Goal: Task Accomplishment & Management: Complete application form

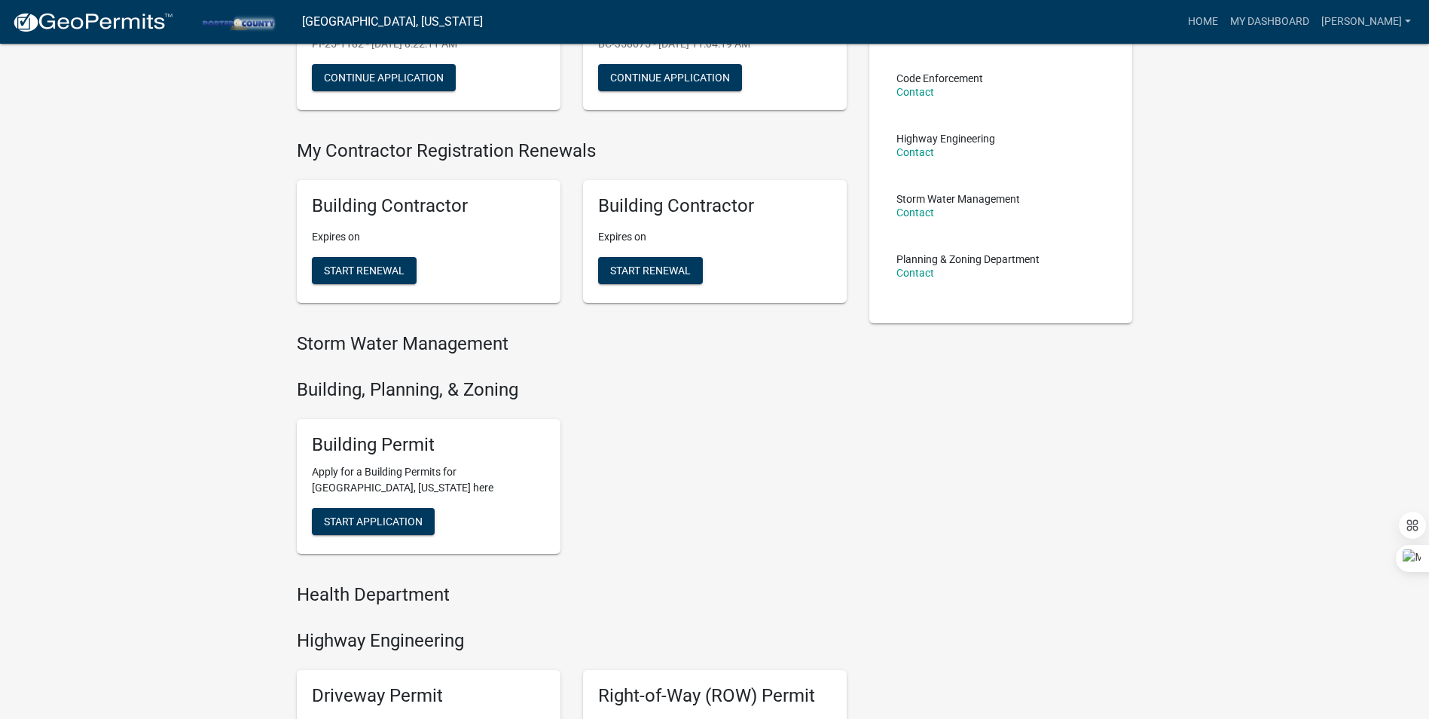
scroll to position [226, 0]
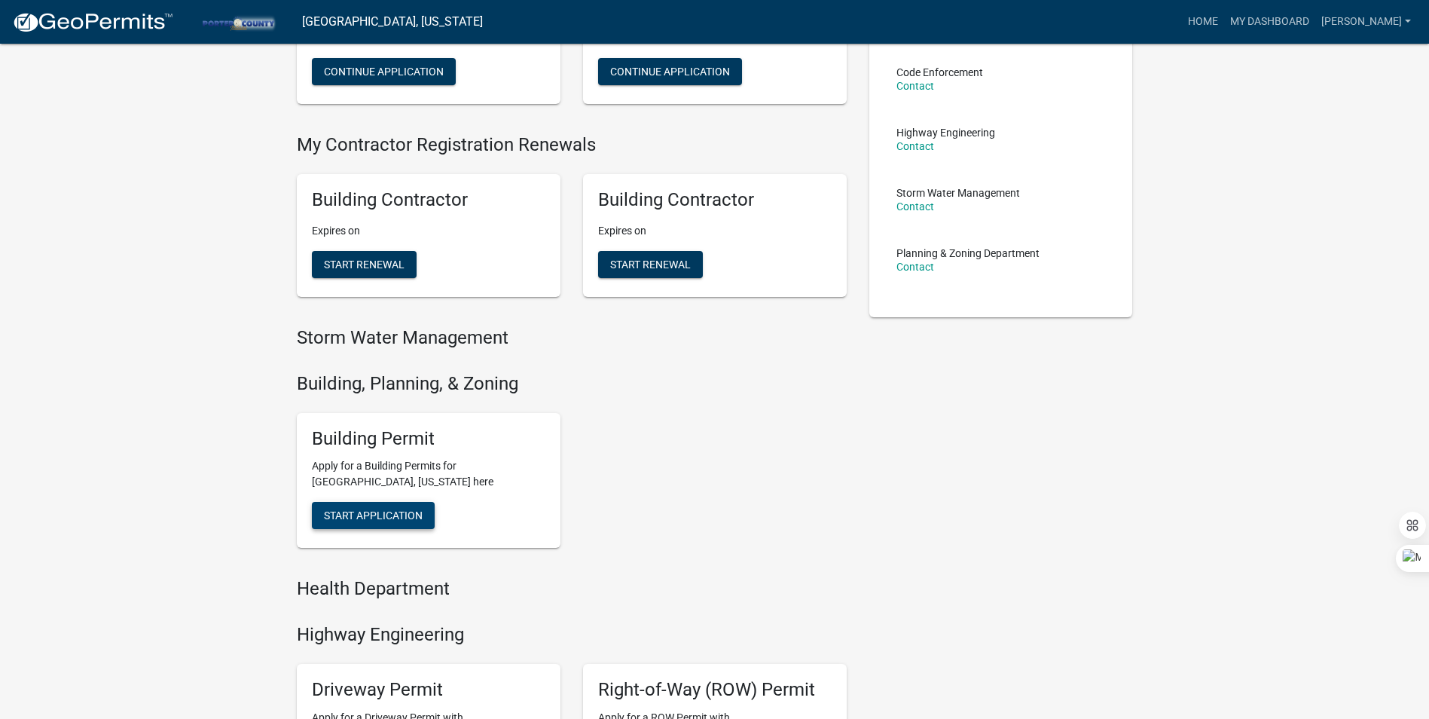
click at [380, 520] on span "Start Application" at bounding box center [373, 515] width 99 height 12
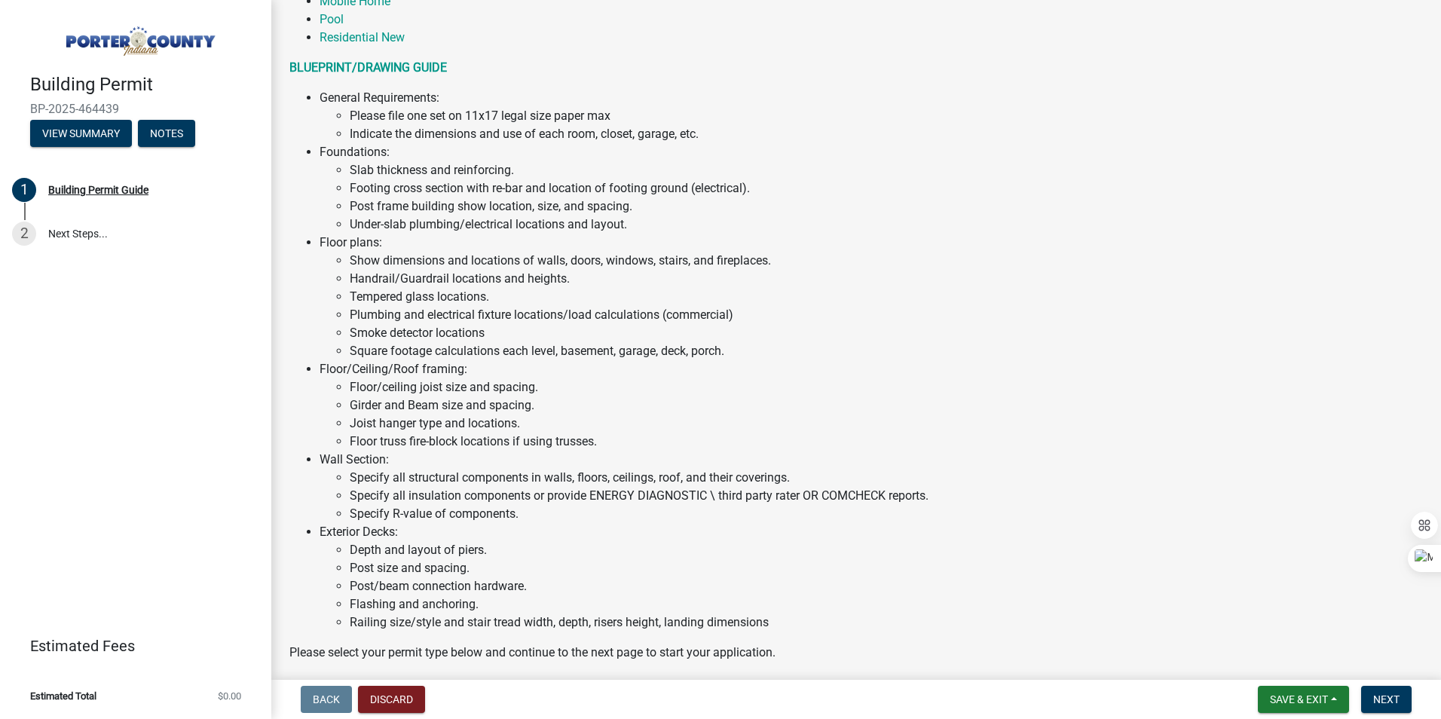
scroll to position [980, 0]
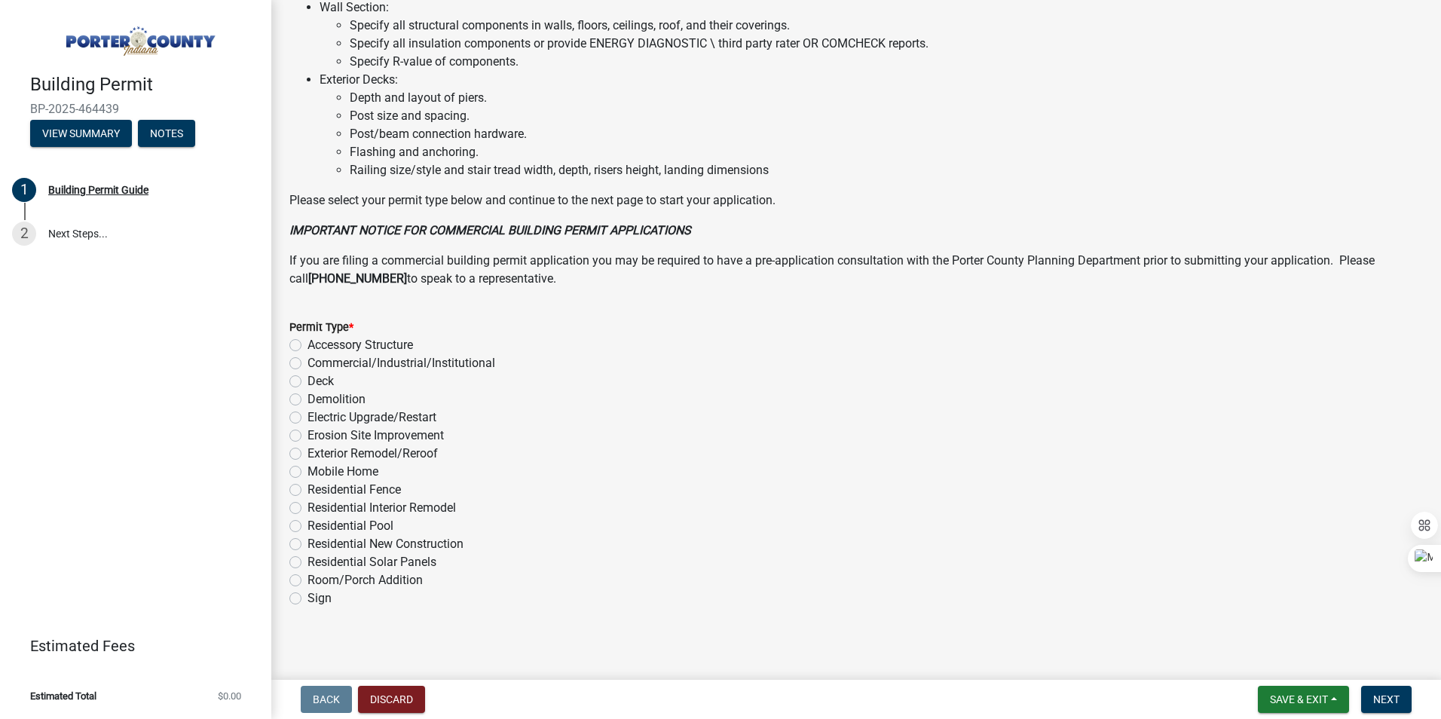
click at [307, 528] on label "Residential Pool" at bounding box center [350, 526] width 86 height 18
click at [307, 527] on input "Residential Pool" at bounding box center [312, 522] width 10 height 10
radio input "true"
click at [1392, 700] on span "Next" at bounding box center [1386, 699] width 26 height 12
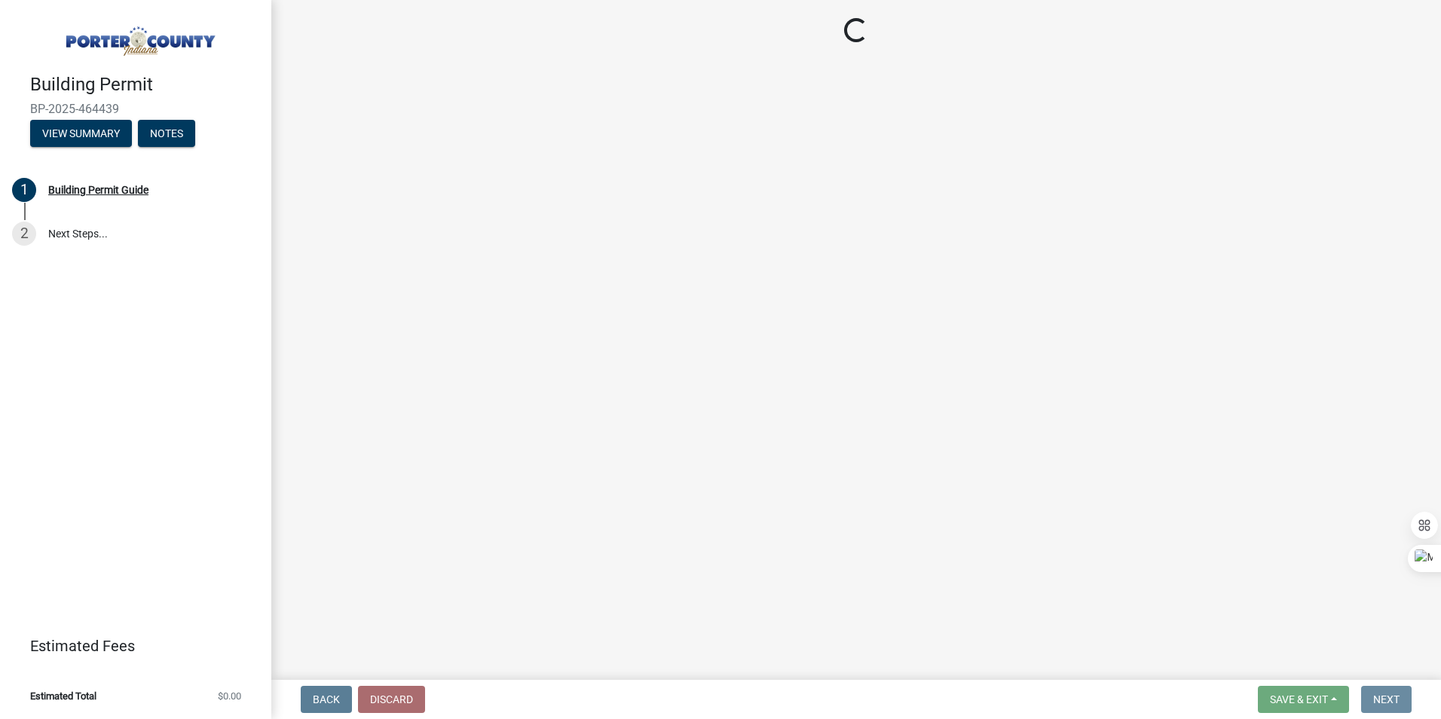
scroll to position [0, 0]
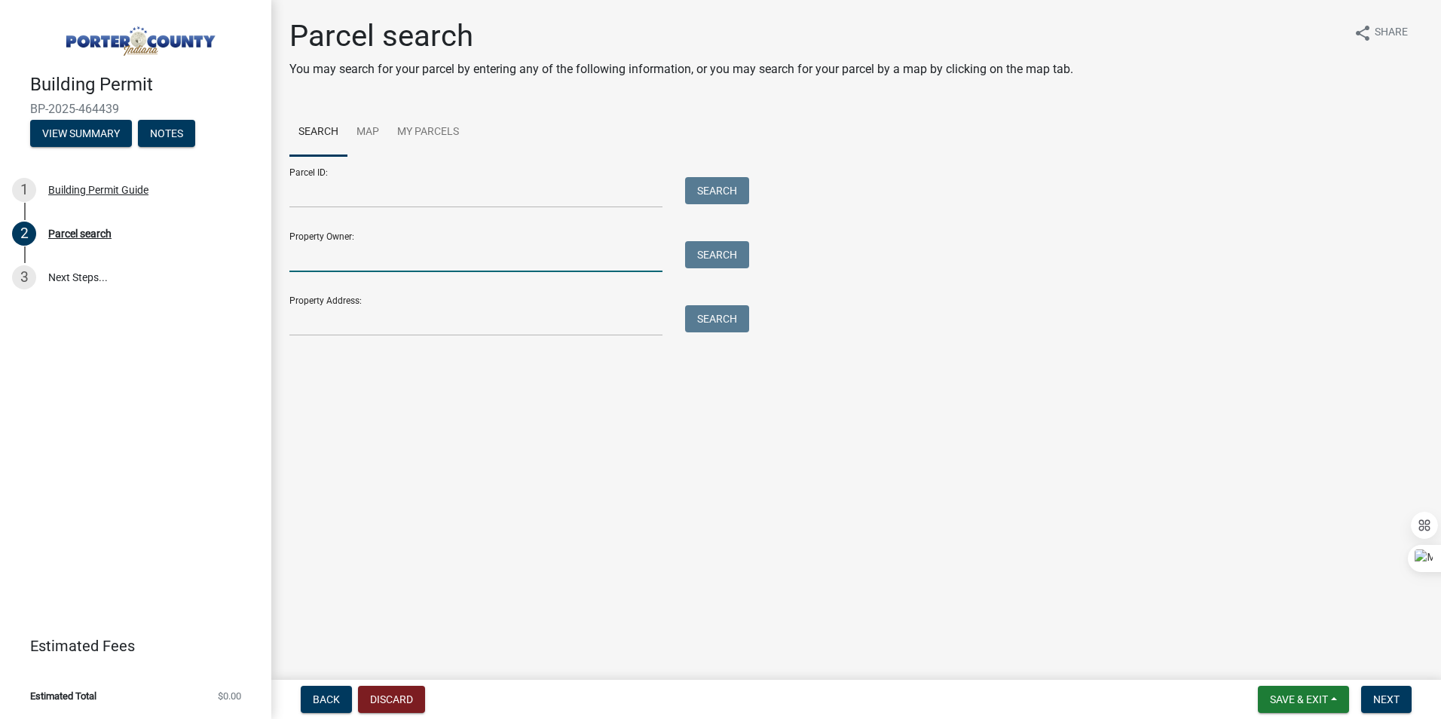
click at [408, 271] on input "Property Owner:" at bounding box center [475, 256] width 373 height 31
drag, startPoint x: 292, startPoint y: 365, endPoint x: 312, endPoint y: 327, distance: 43.1
click at [292, 365] on main "Parcel search You may search for your parcel by entering any of the following i…" at bounding box center [855, 337] width 1169 height 674
click at [321, 327] on input "Property Address:" at bounding box center [475, 320] width 373 height 31
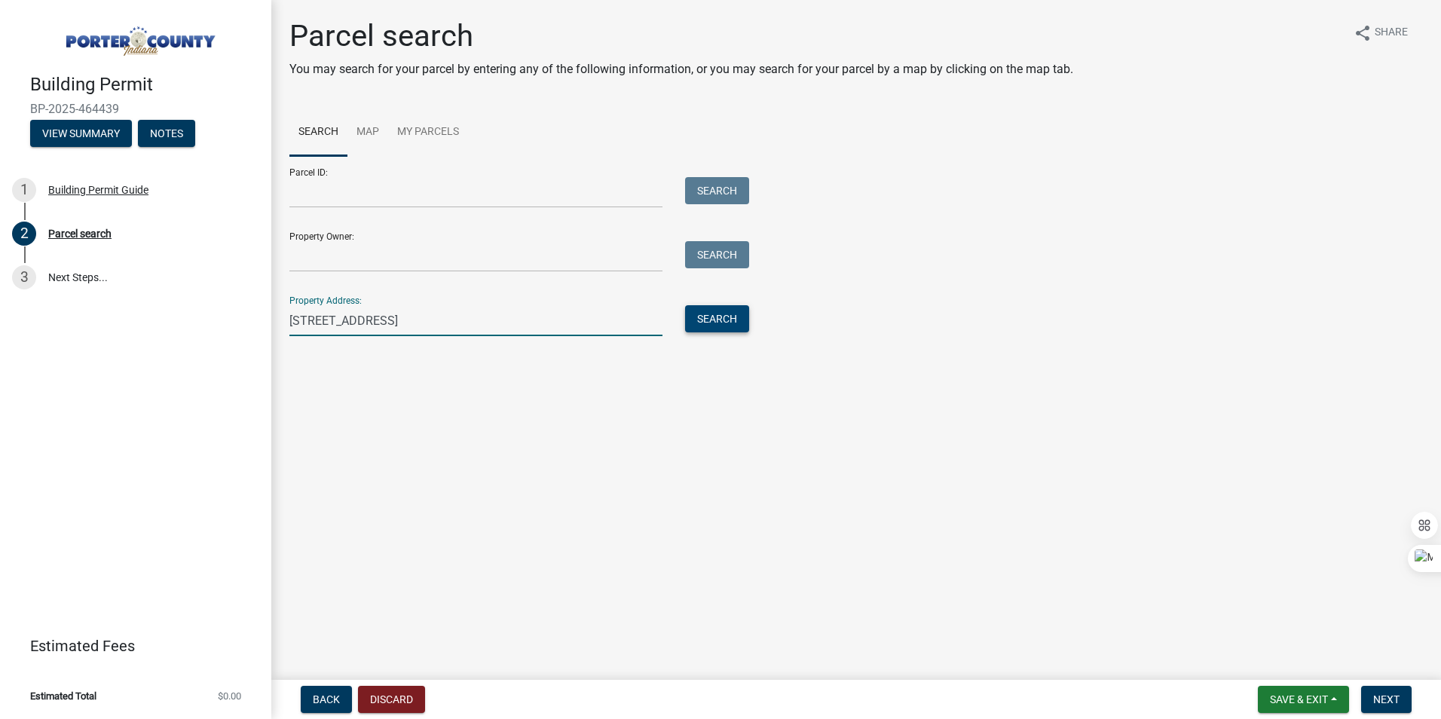
type input "[STREET_ADDRESS]"
click at [729, 324] on button "Search" at bounding box center [717, 318] width 64 height 27
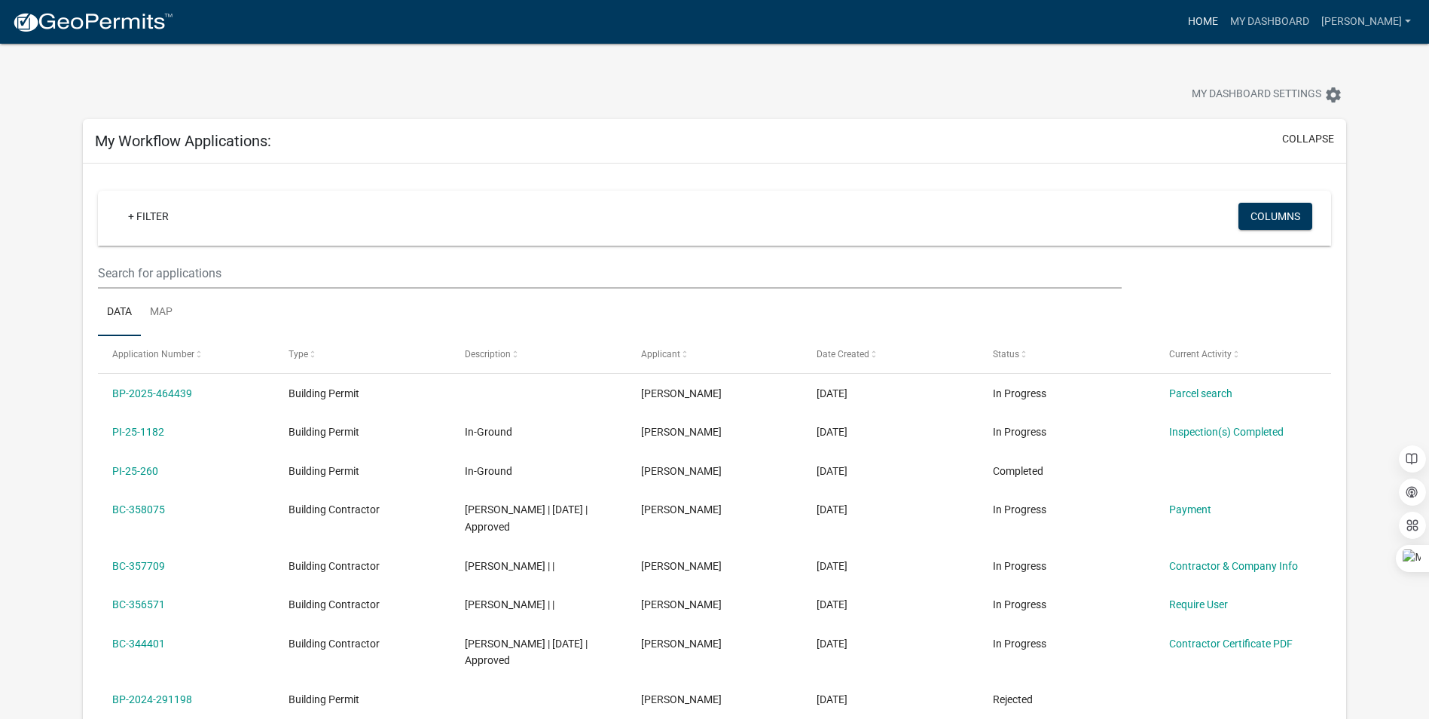
click at [1224, 14] on link "Home" at bounding box center [1203, 22] width 42 height 29
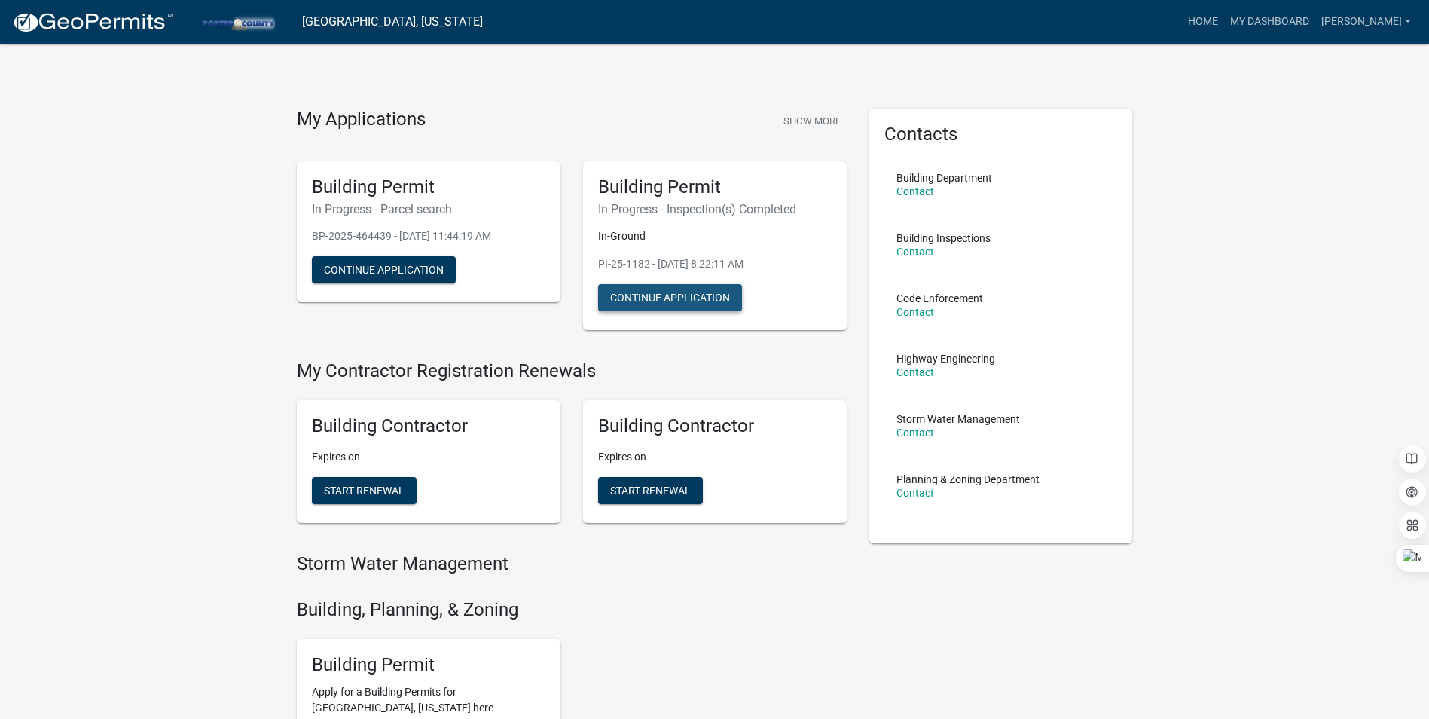
click at [685, 298] on button "Continue Application" at bounding box center [670, 297] width 144 height 27
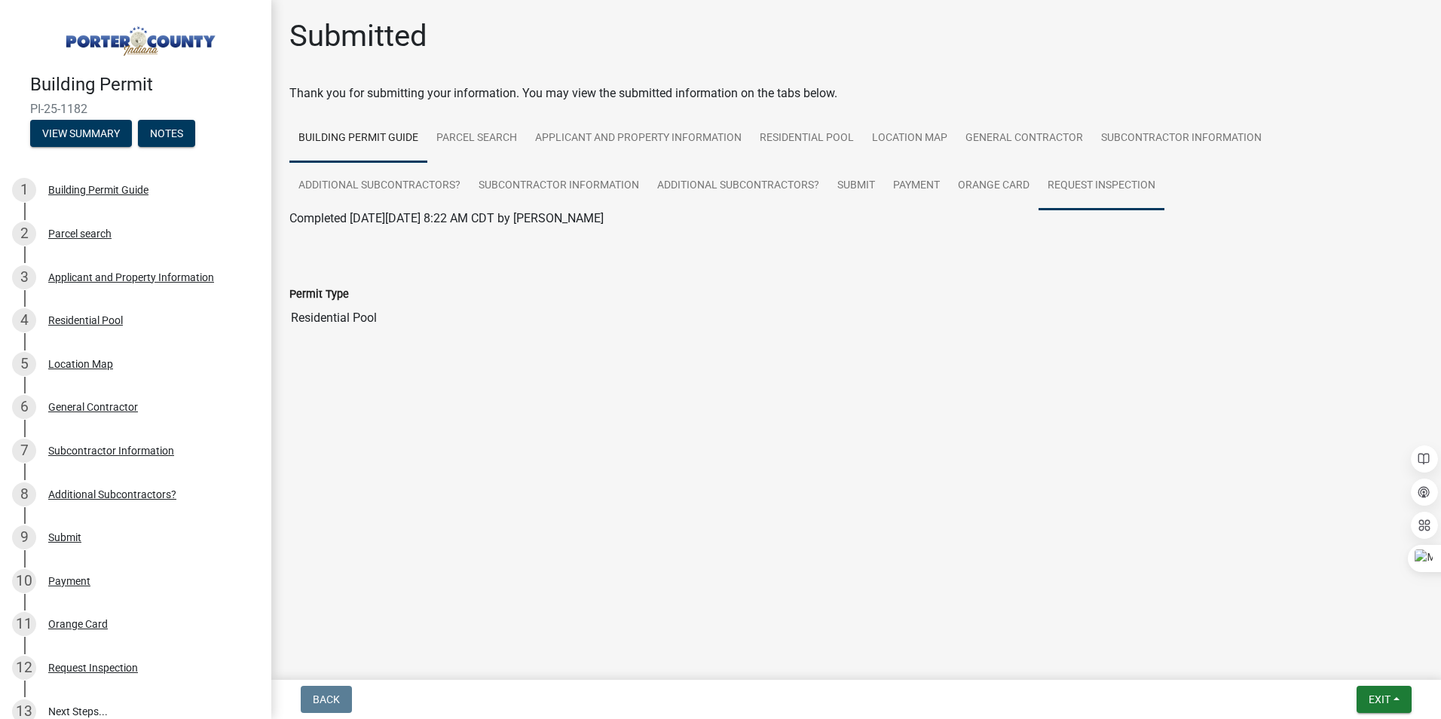
click at [1122, 180] on link "Request Inspection" at bounding box center [1101, 186] width 126 height 48
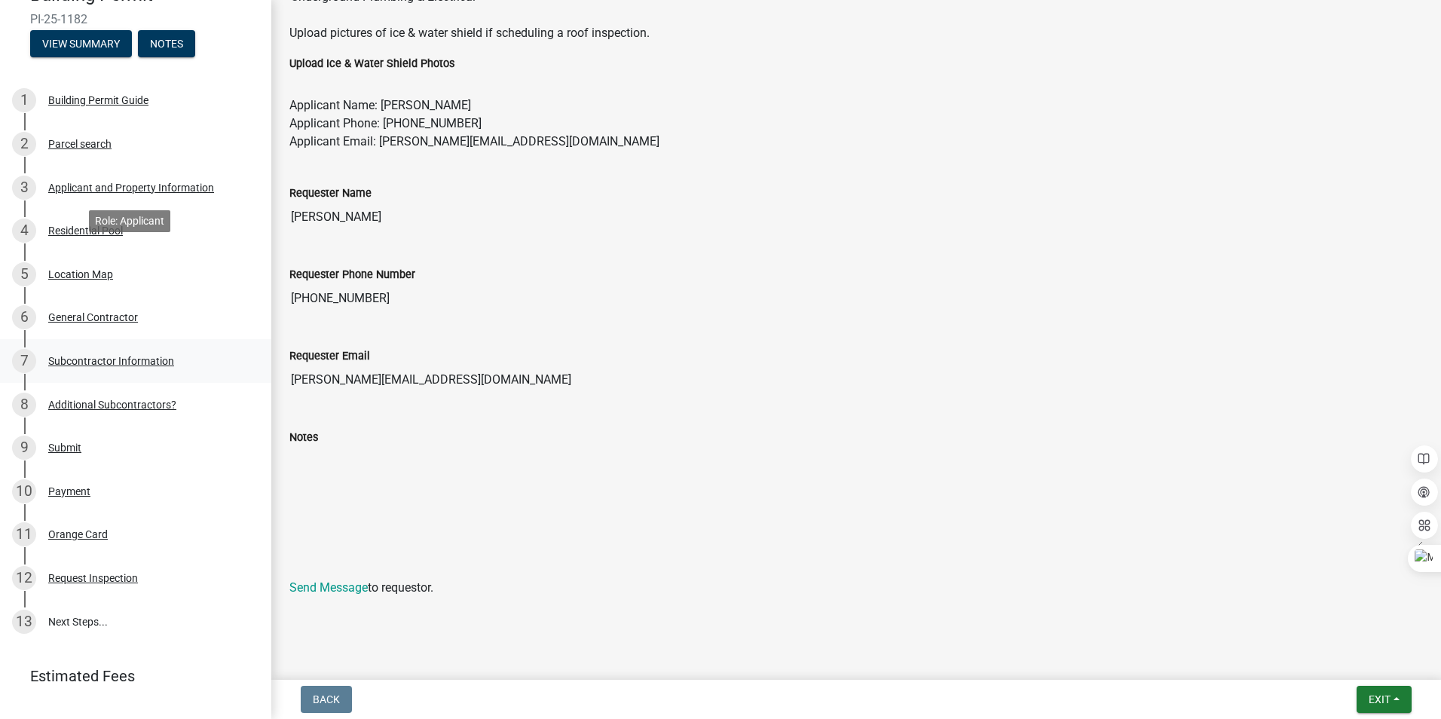
scroll to position [185, 0]
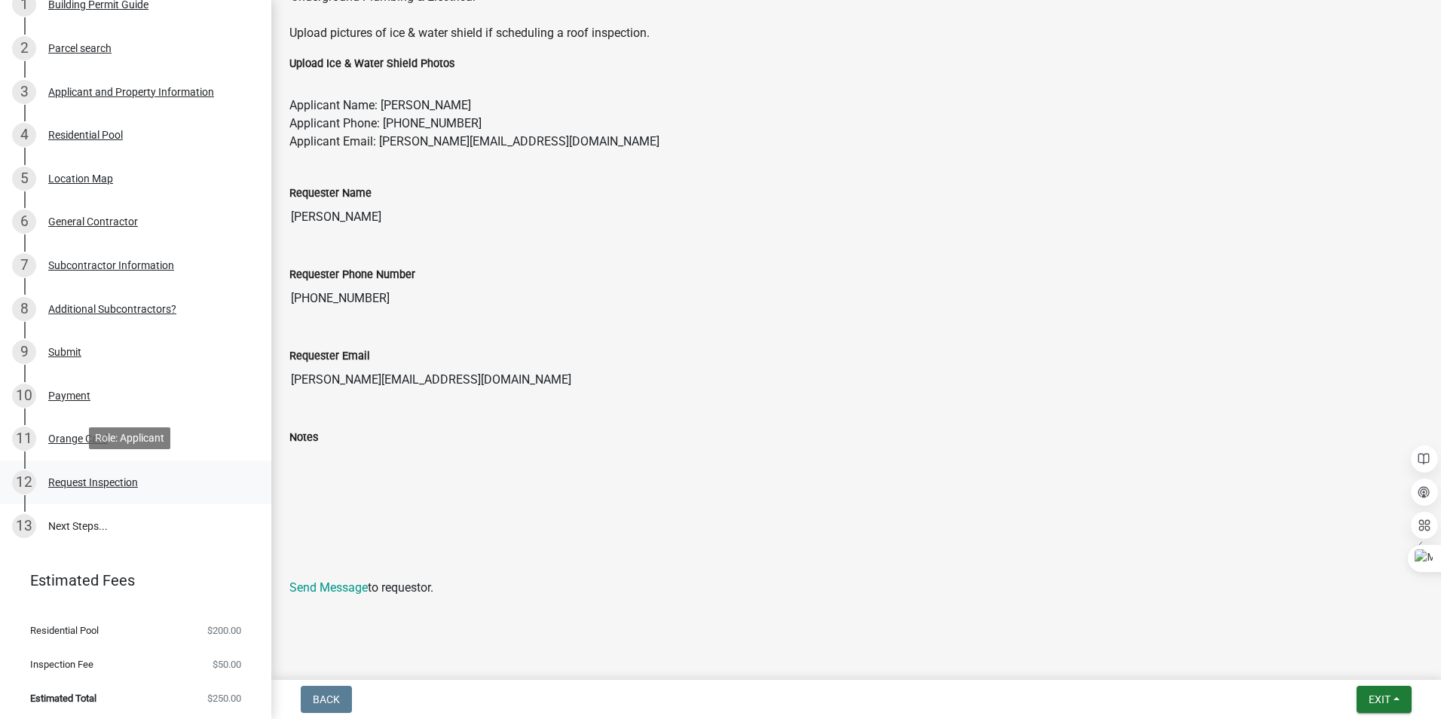
click at [87, 484] on div "Request Inspection" at bounding box center [93, 482] width 90 height 11
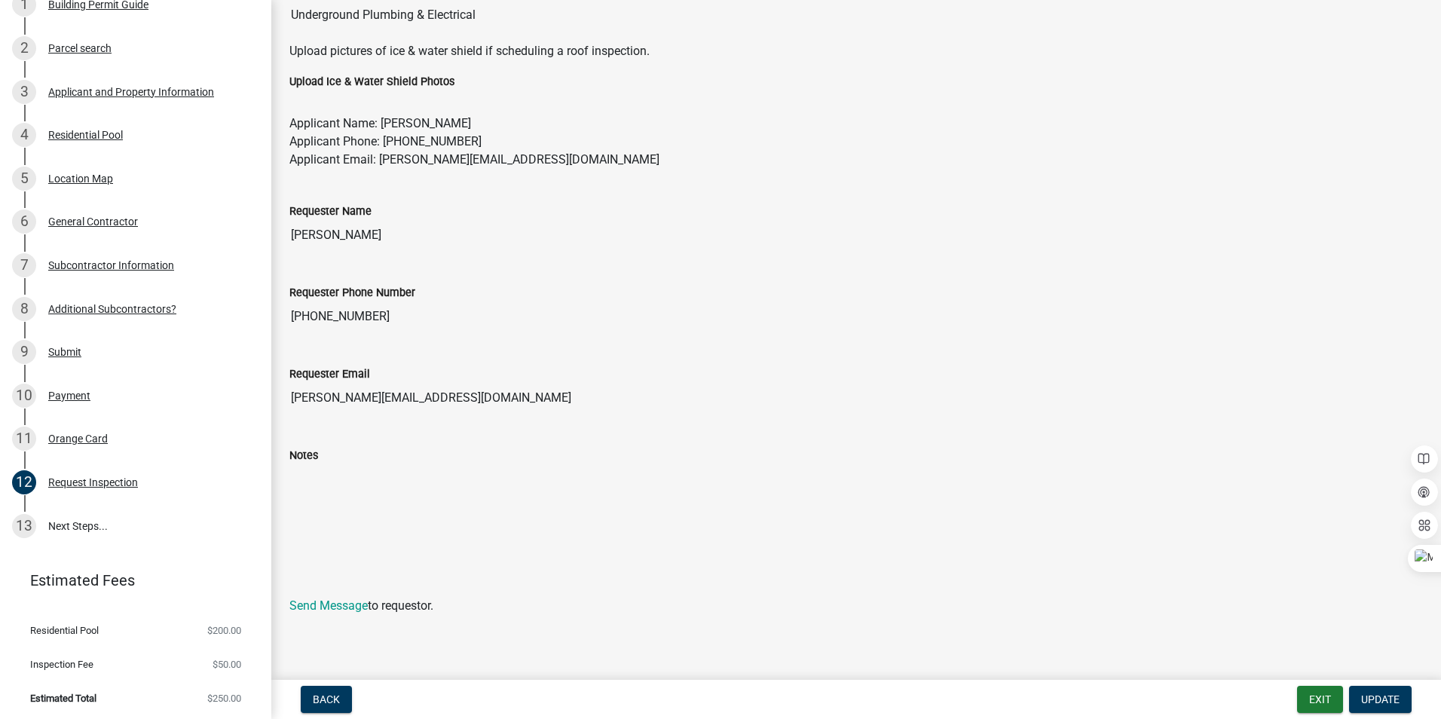
scroll to position [0, 0]
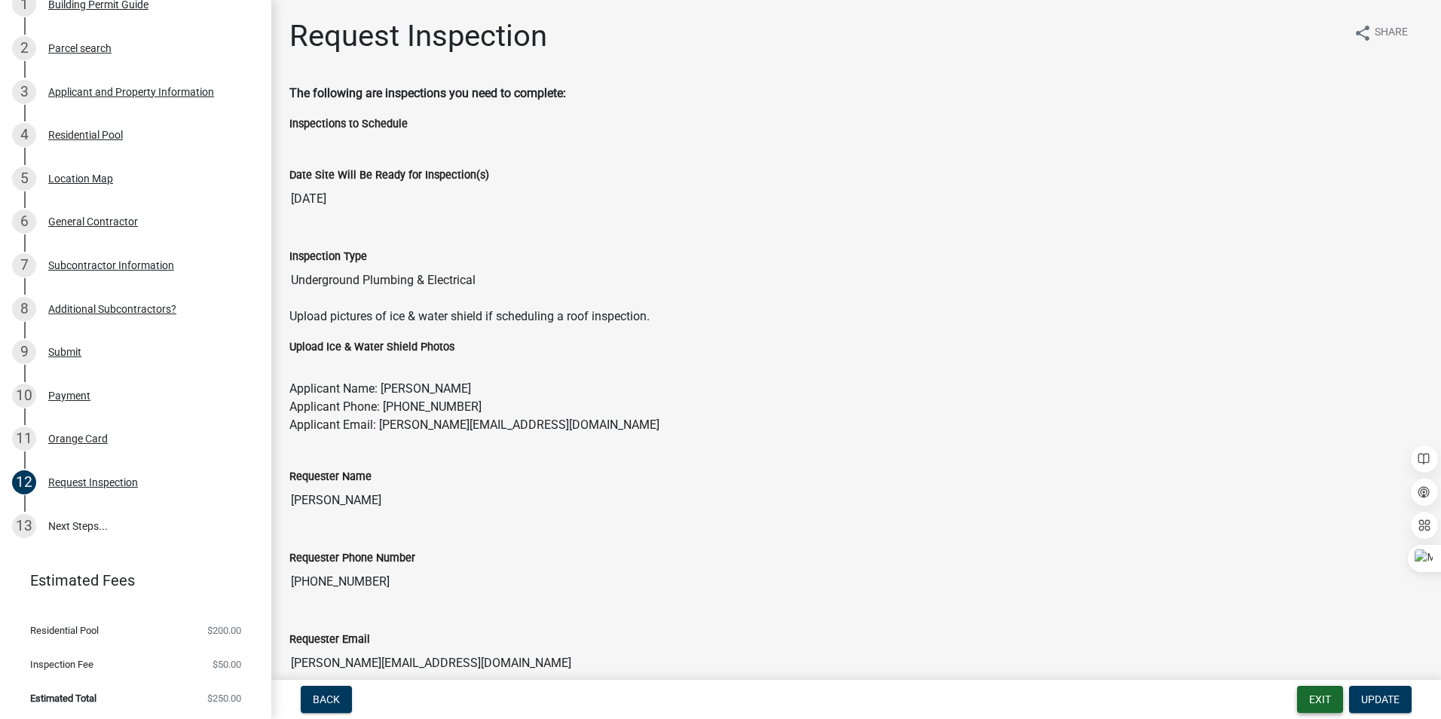
click at [1328, 703] on button "Exit" at bounding box center [1320, 699] width 46 height 27
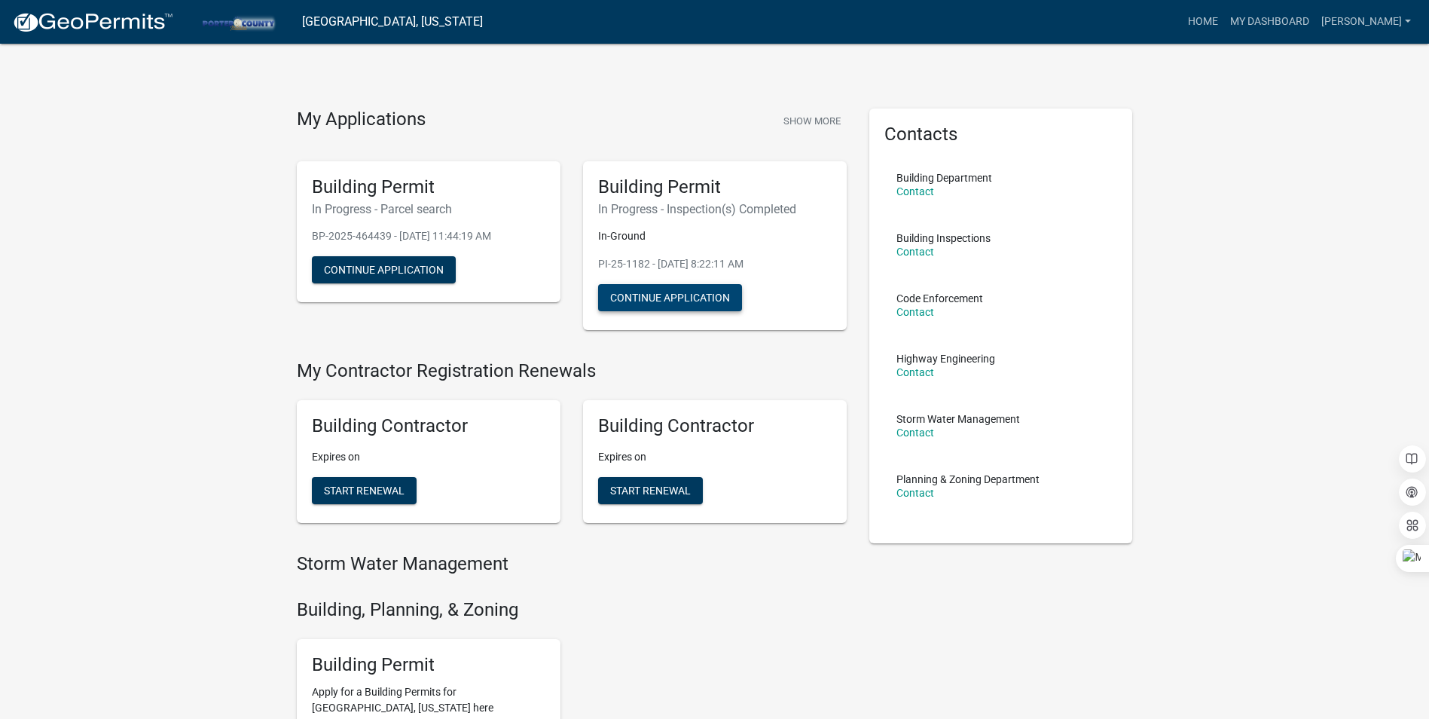
click at [723, 299] on button "Continue Application" at bounding box center [670, 297] width 144 height 27
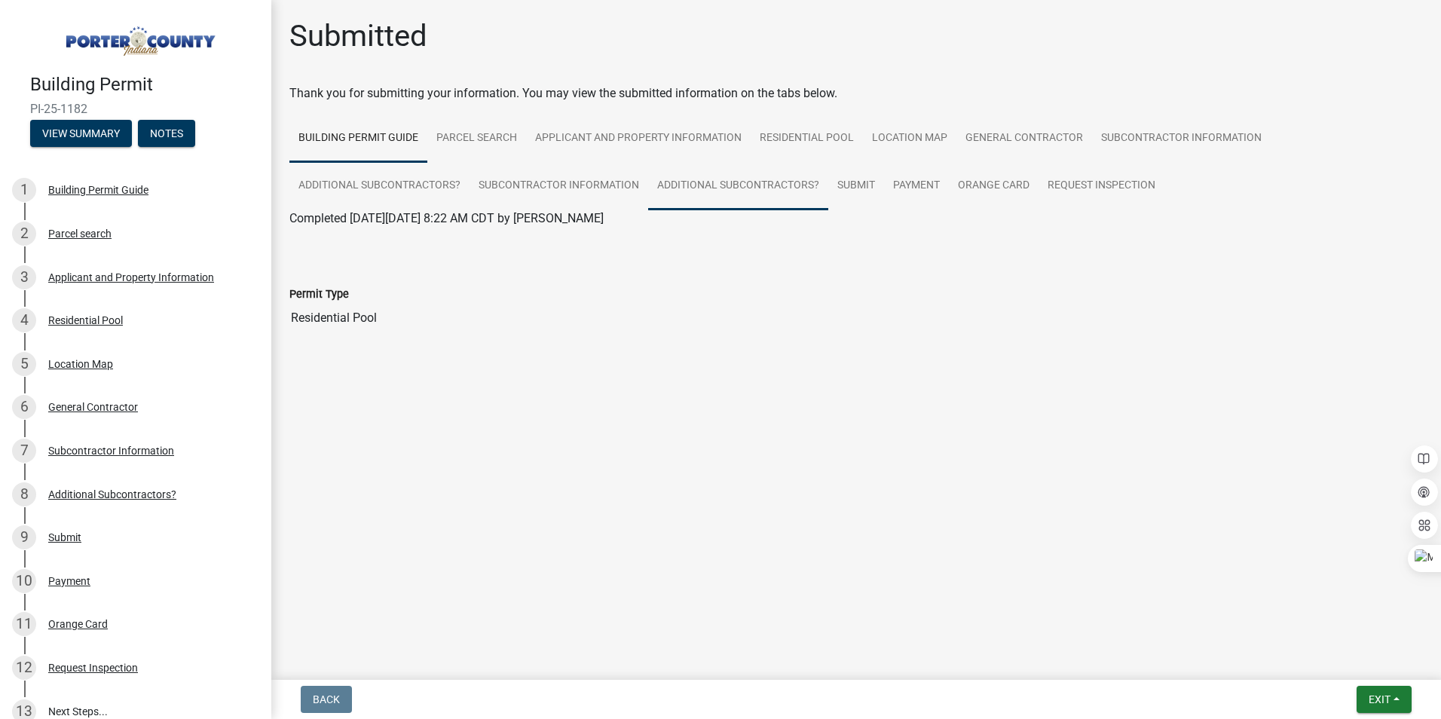
click at [688, 179] on link "Additional Subcontractors?" at bounding box center [738, 186] width 180 height 48
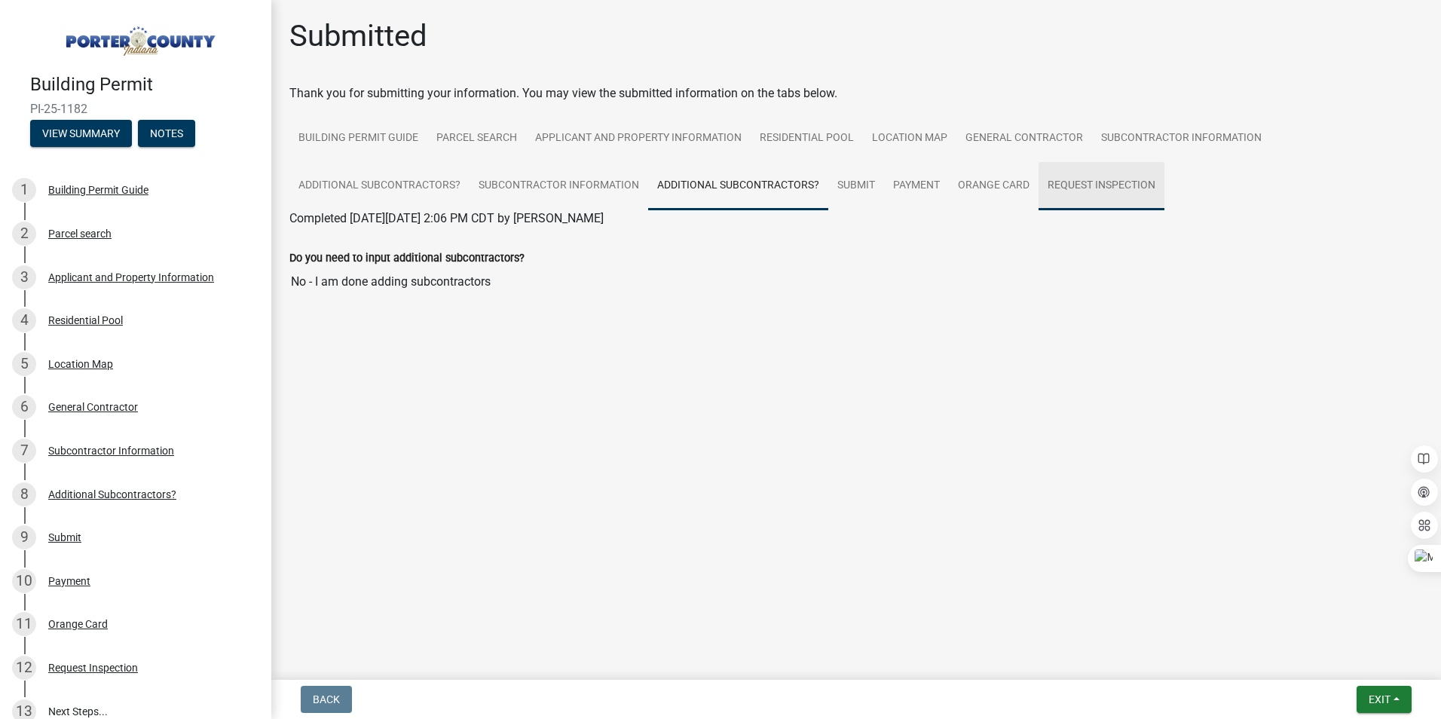
click at [1070, 179] on link "Request Inspection" at bounding box center [1101, 186] width 126 height 48
